Goal: Information Seeking & Learning: Learn about a topic

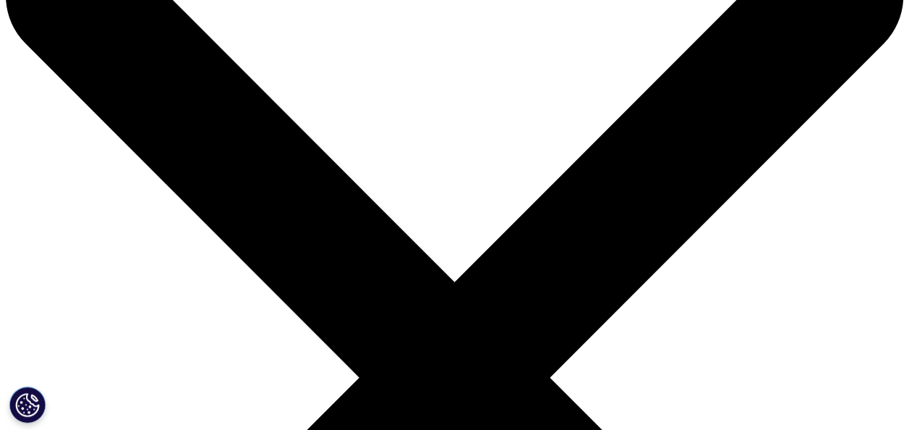
scroll to position [72, 0]
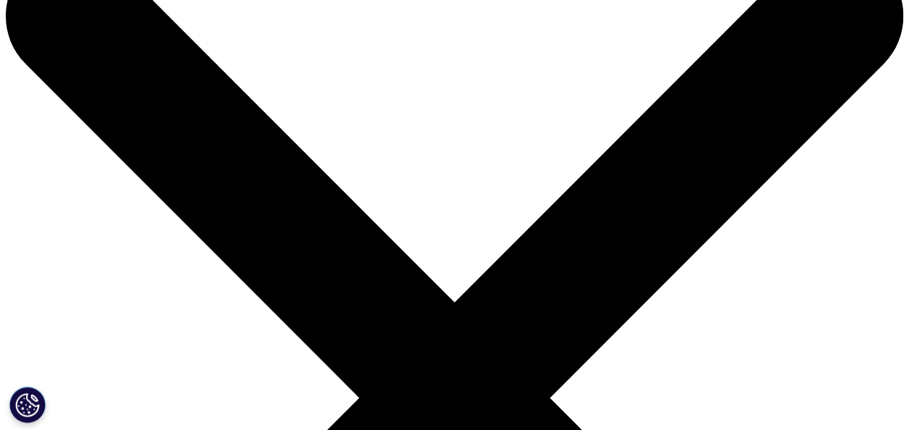
drag, startPoint x: 41, startPoint y: 115, endPoint x: 281, endPoint y: 232, distance: 267.2
copy div "Optimizing Care Delivery for Patients With Cancer"
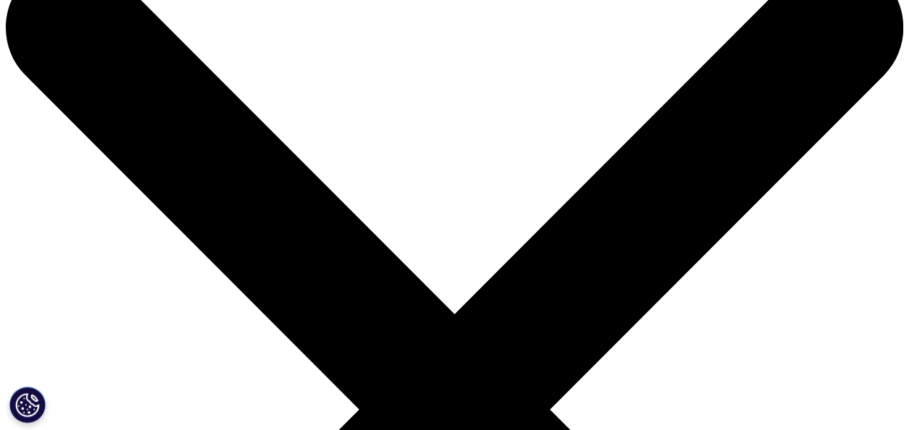
scroll to position [0, 0]
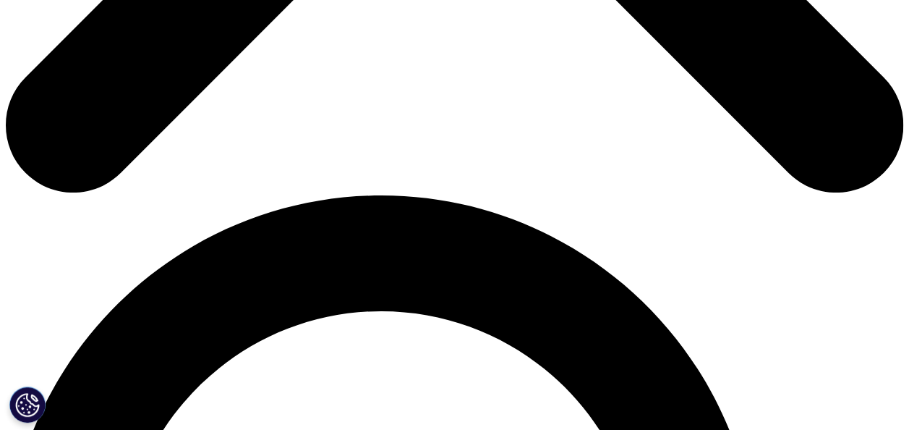
scroll to position [695, 0]
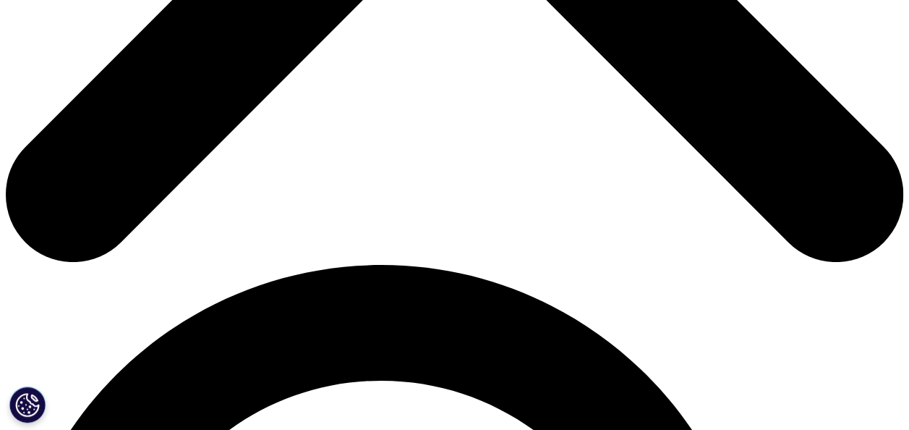
scroll to position [579, 0]
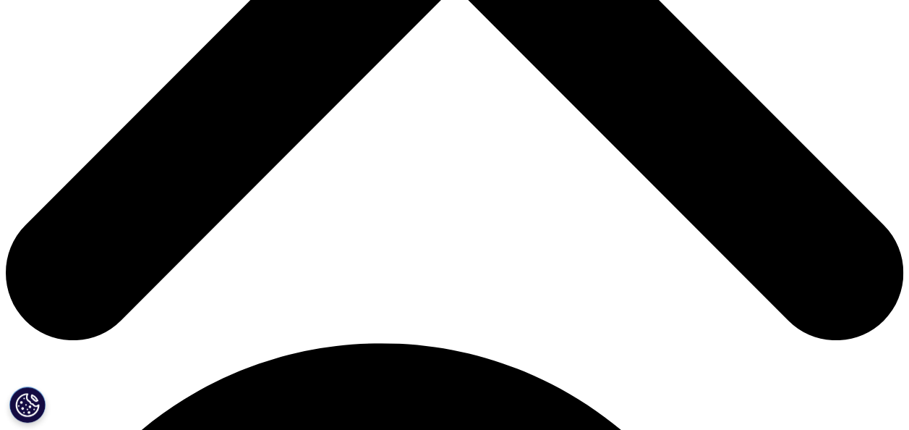
drag, startPoint x: 461, startPoint y: 135, endPoint x: 527, endPoint y: 324, distance: 200.4
copy div "Central nervous system (CNS) disorders, from [MEDICAL_DATA] and [PERSON_NAME] t…"
